Goal: Find specific page/section: Find specific page/section

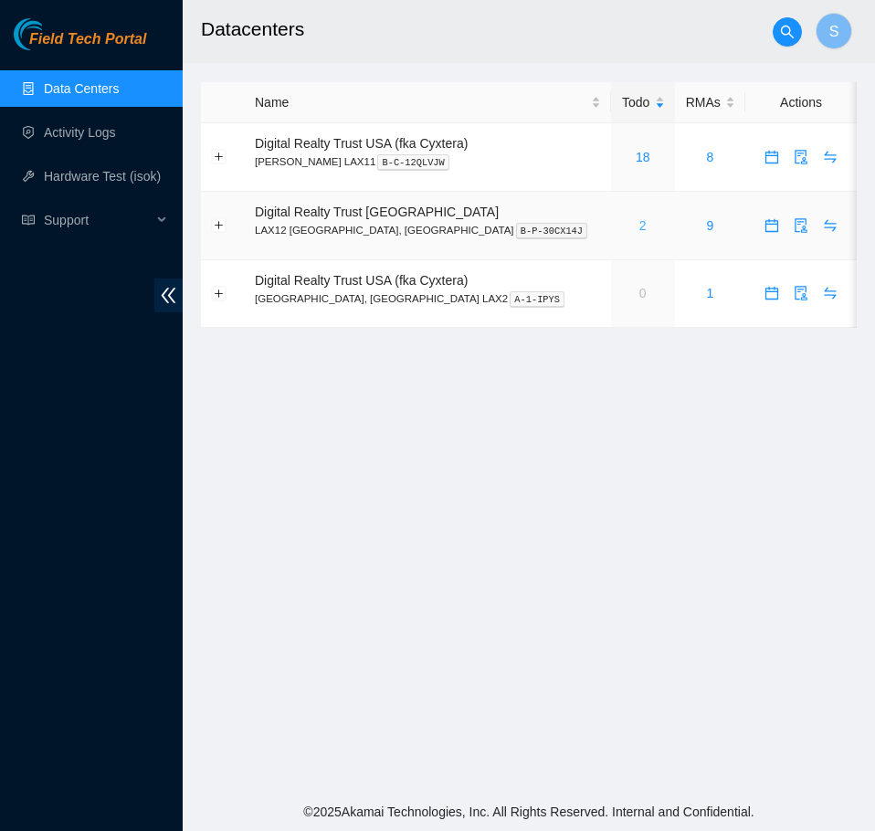
click at [621, 227] on div "2" at bounding box center [643, 226] width 44 height 20
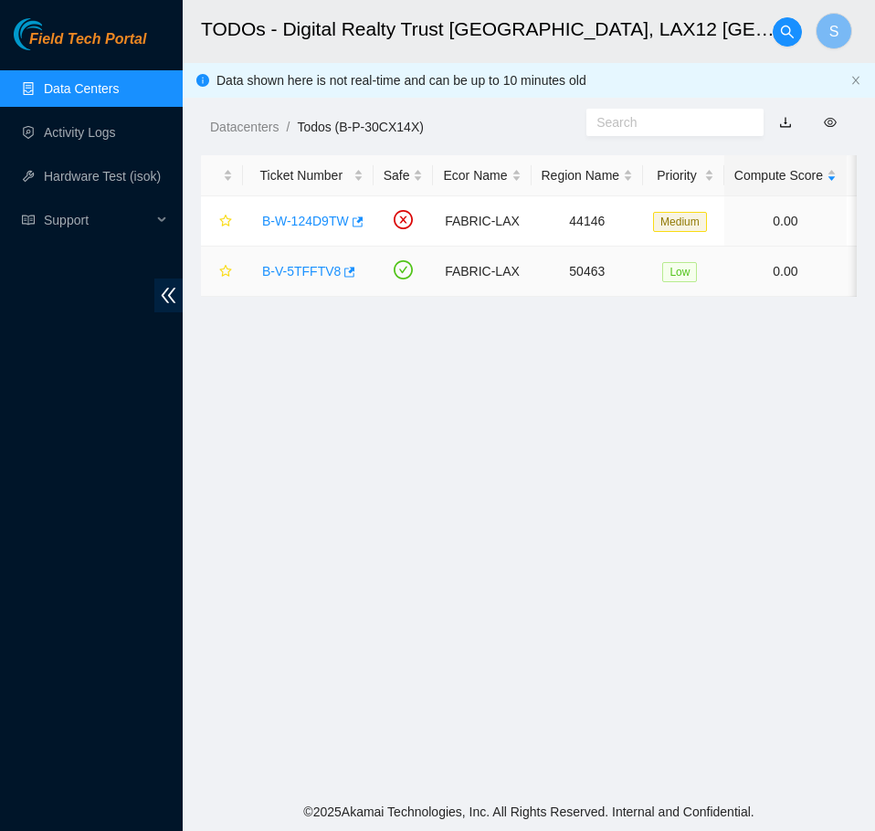
click at [293, 269] on link "B-V-5TFFTV8" at bounding box center [301, 271] width 79 height 15
